Goal: Information Seeking & Learning: Learn about a topic

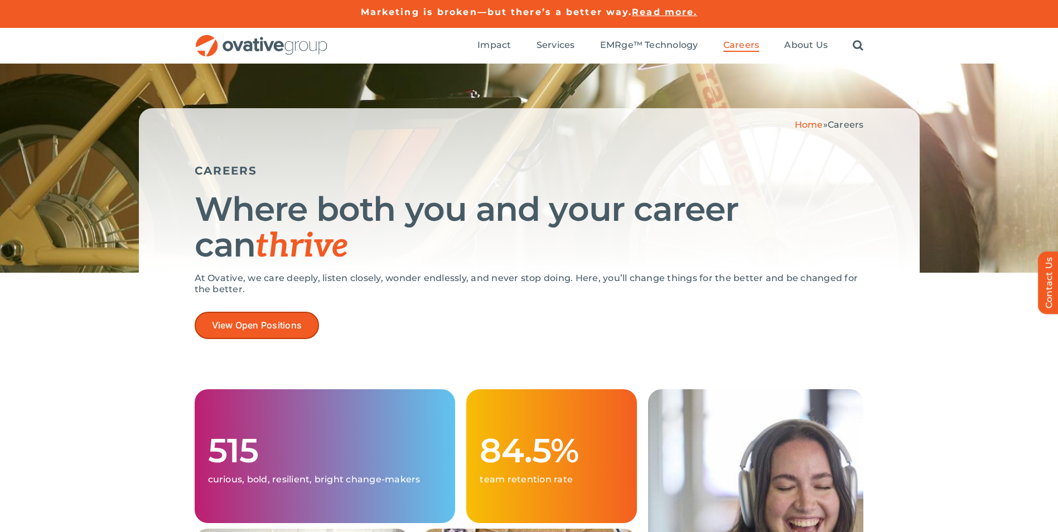
click at [298, 315] on link "View Open Positions" at bounding box center [257, 325] width 125 height 27
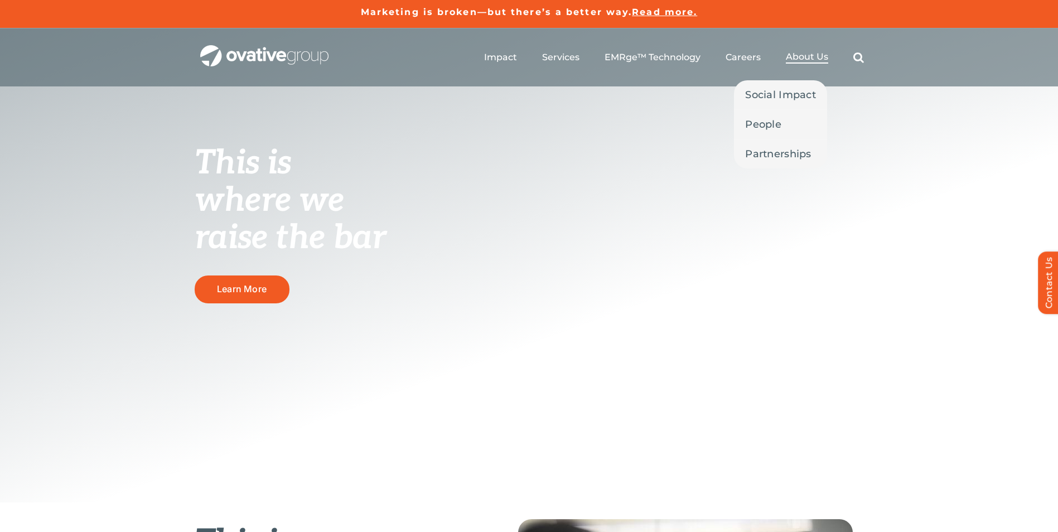
click at [806, 56] on span "About Us" at bounding box center [807, 56] width 42 height 11
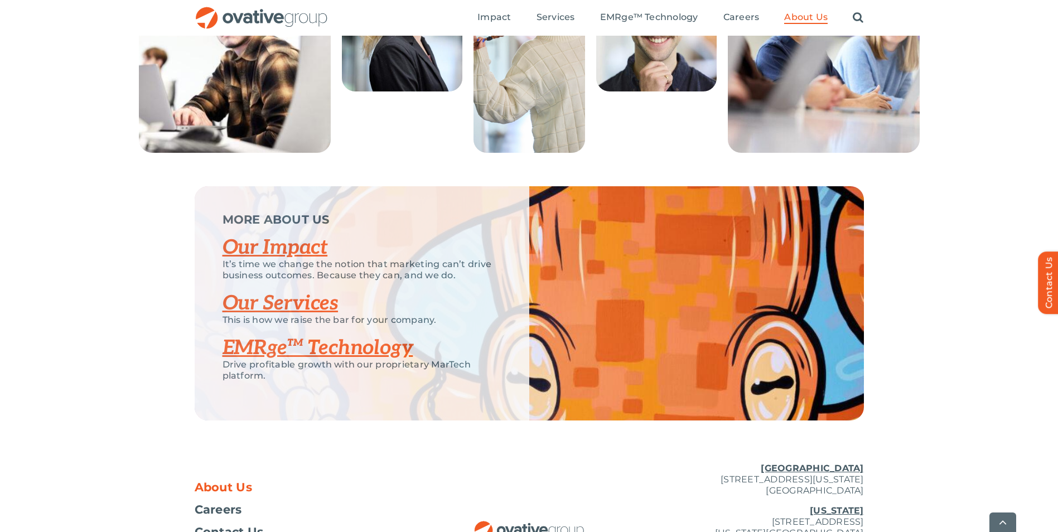
scroll to position [2231, 0]
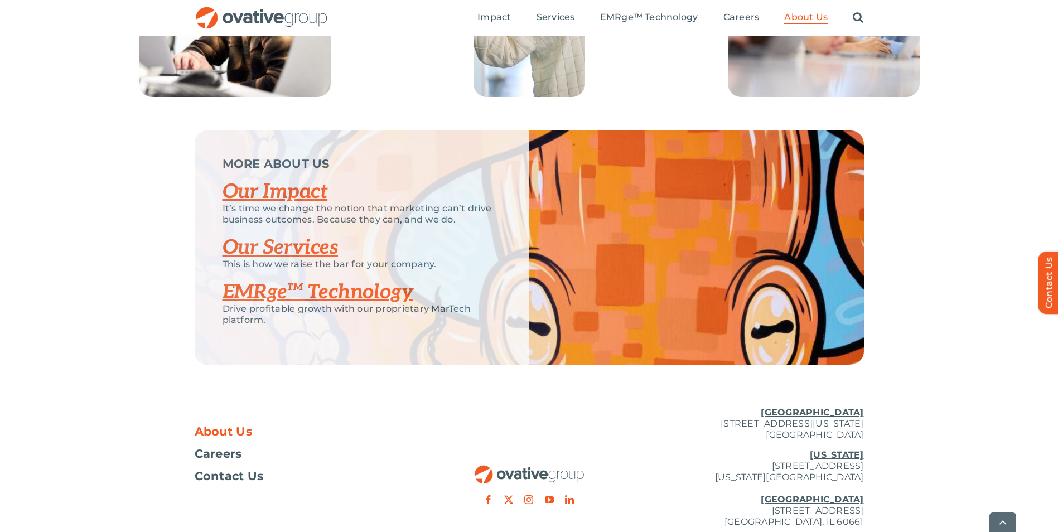
click at [324, 260] on link "Our Services" at bounding box center [281, 247] width 116 height 25
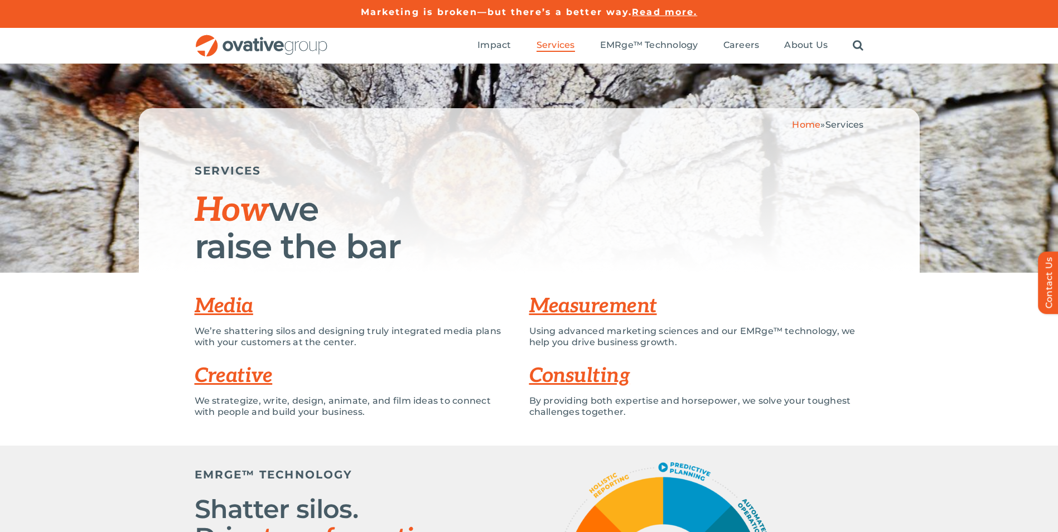
click at [571, 311] on link "Measurement" at bounding box center [593, 306] width 128 height 25
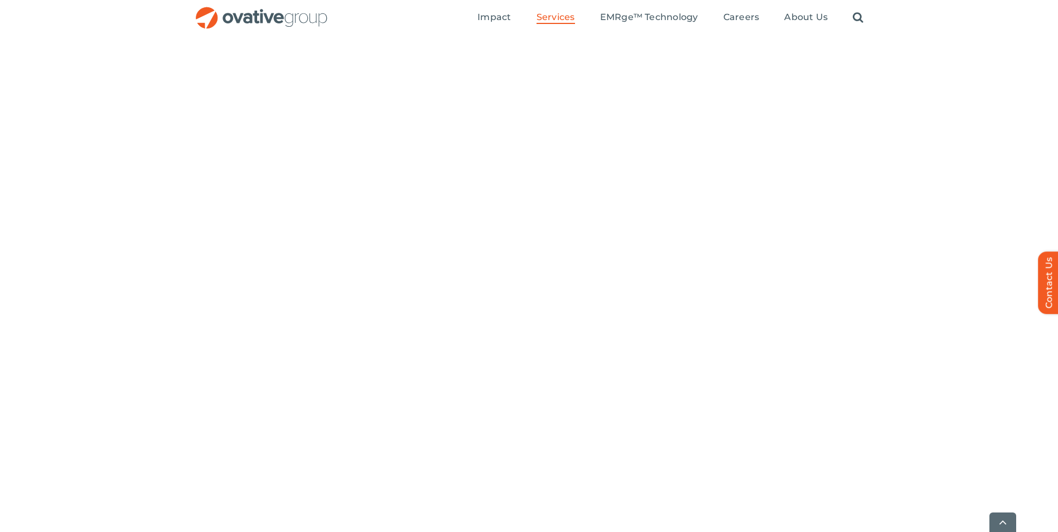
scroll to position [2765, 0]
